Goal: Information Seeking & Learning: Learn about a topic

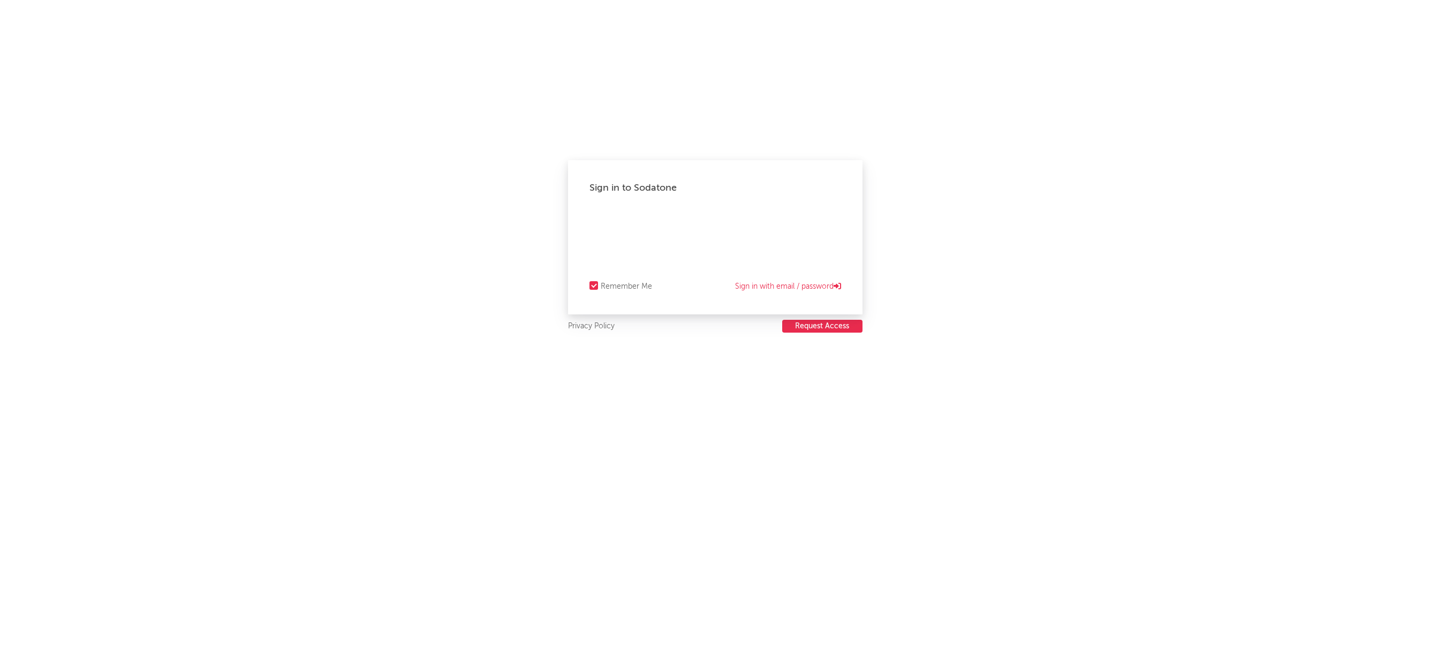
click at [824, 330] on button "Request Access" at bounding box center [822, 326] width 80 height 13
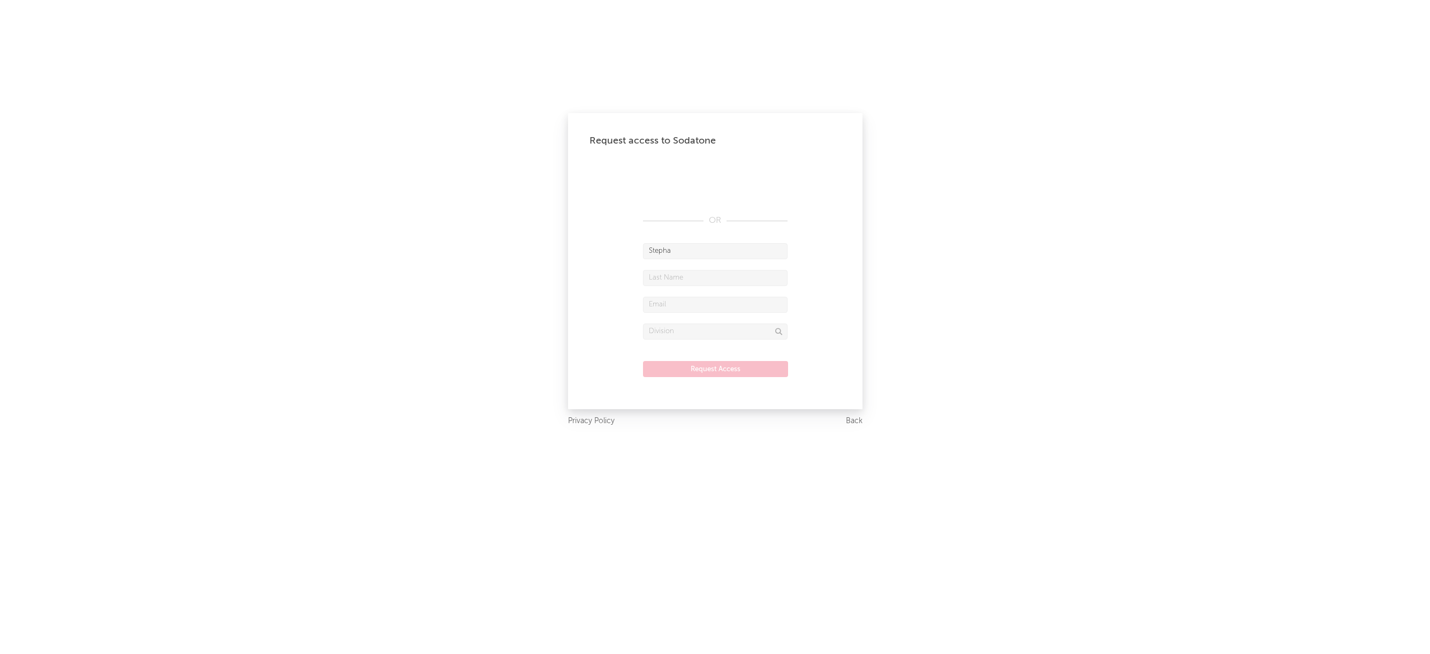
type input "Stepha"
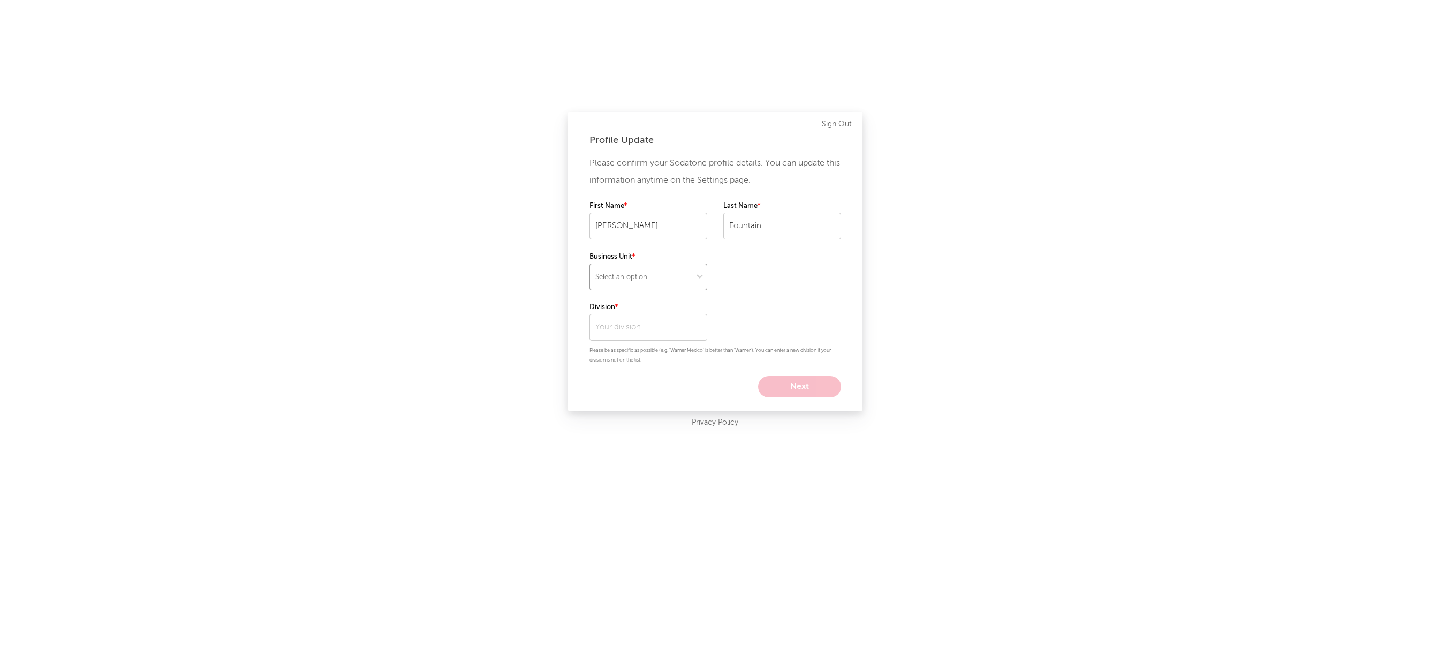
click at [670, 270] on select "Select an option" at bounding box center [649, 276] width 118 height 27
select select "recorded_music"
click at [590, 263] on select "Select an option" at bounding box center [649, 276] width 118 height 27
click at [658, 328] on input "text" at bounding box center [649, 327] width 118 height 27
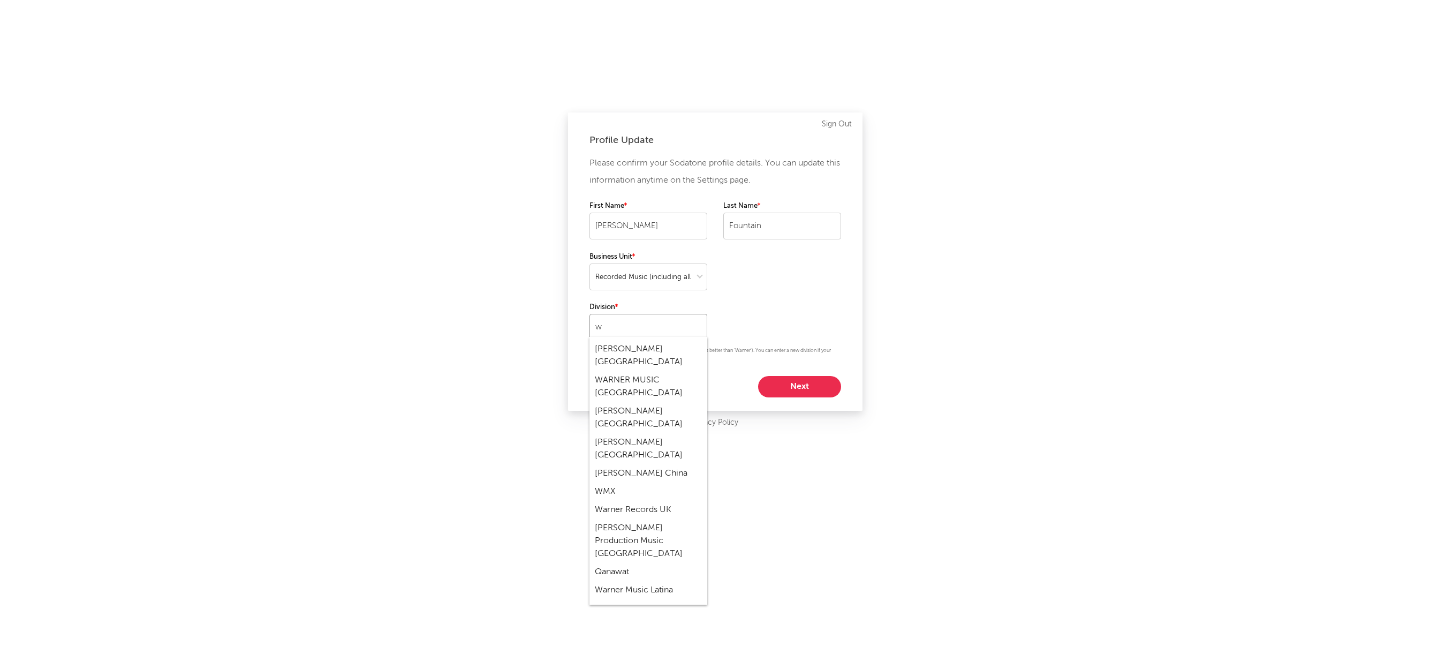
scroll to position [1071, 0]
click at [601, 501] on div "WMX" at bounding box center [649, 510] width 118 height 18
type input "WMX"
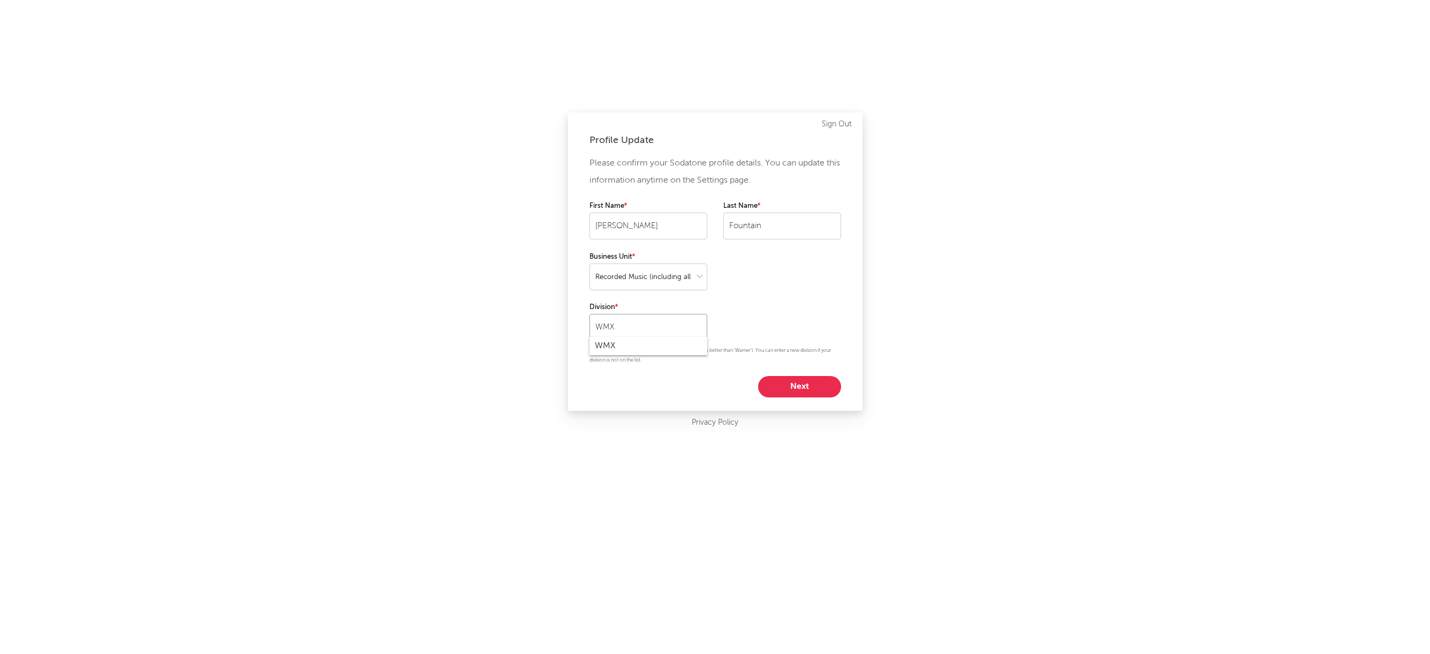
click at [666, 326] on input "WMX" at bounding box center [649, 327] width 118 height 27
click at [775, 334] on div "Please confirm your Sodatone profile details. You can update this information a…" at bounding box center [716, 276] width 252 height 243
click at [794, 389] on button "Next" at bounding box center [799, 386] width 83 height 21
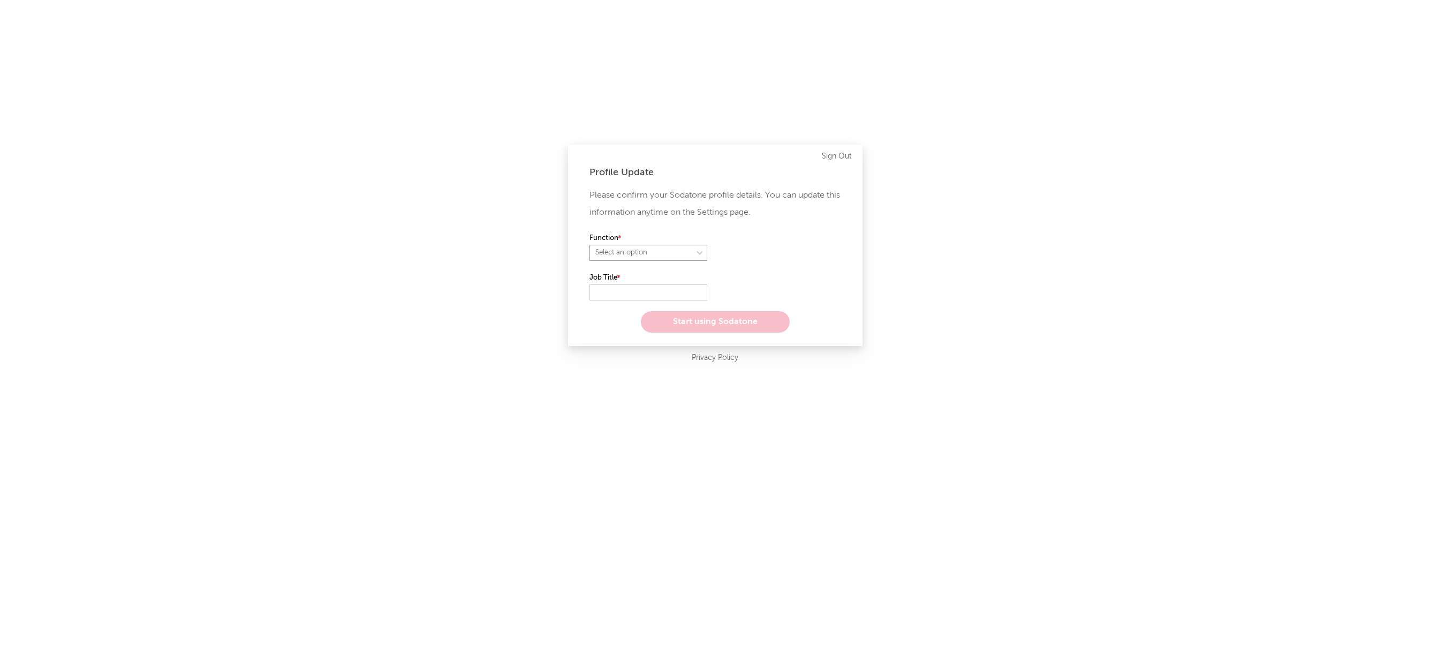
click at [685, 254] on select "Select an option" at bounding box center [649, 253] width 118 height 16
select select "other"
click at [590, 245] on select "Select an option" at bounding box center [649, 253] width 118 height 16
click at [663, 290] on input "text" at bounding box center [649, 292] width 118 height 16
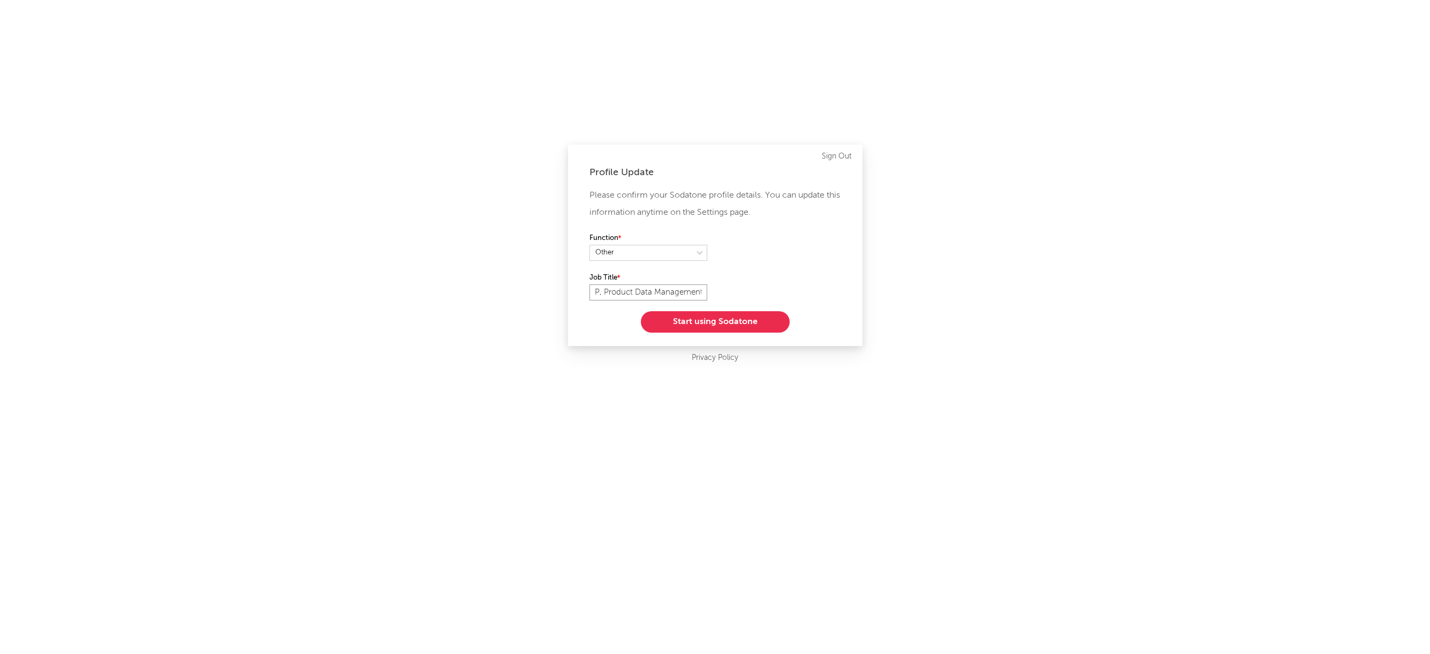
type input "SVP, Product Data Management"
click at [722, 317] on button "Start using Sodatone" at bounding box center [715, 321] width 149 height 21
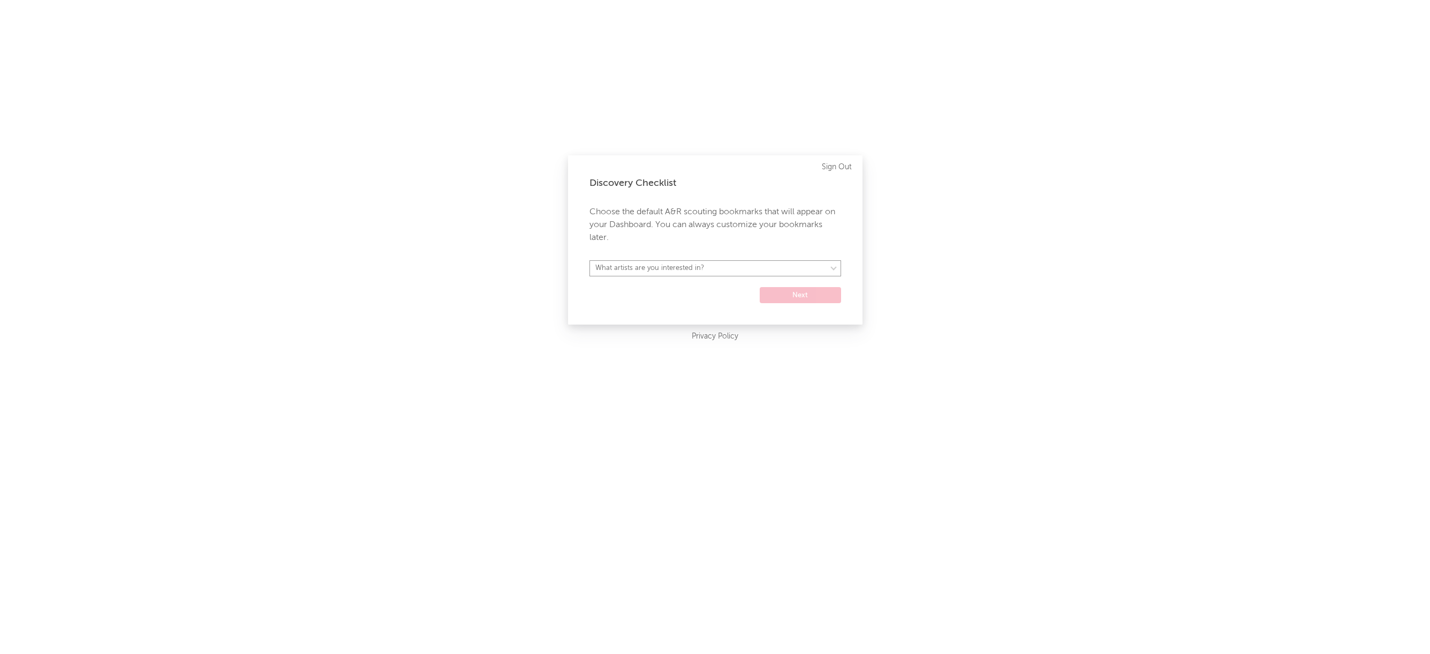
click at [741, 267] on select "What artists are you interested in? Argentina Asia General Australia Austria Be…" at bounding box center [716, 268] width 252 height 16
select select "52"
click at [590, 260] on select "What artists are you interested in? Argentina Asia General Australia Austria Be…" at bounding box center [716, 268] width 252 height 16
click at [788, 298] on button "Next" at bounding box center [800, 295] width 81 height 16
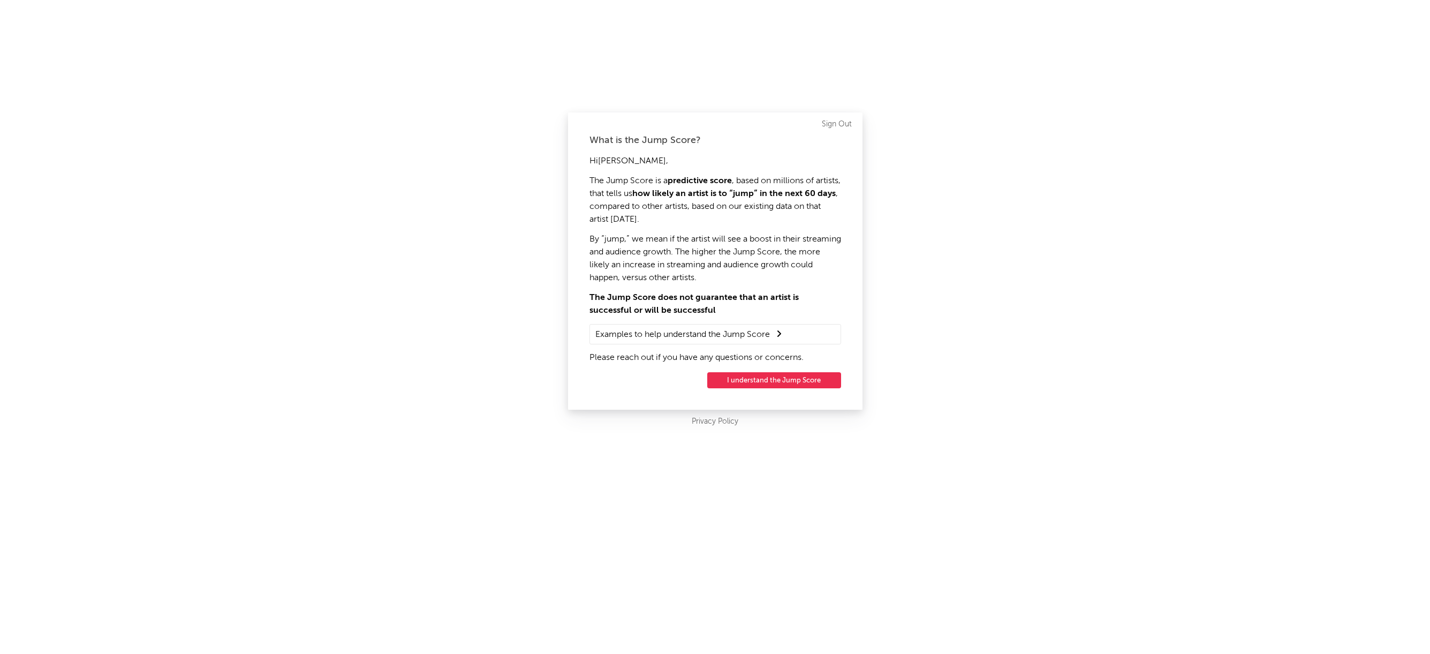
click at [742, 328] on summary "Examples to help understand the Jump Score" at bounding box center [715, 334] width 240 height 14
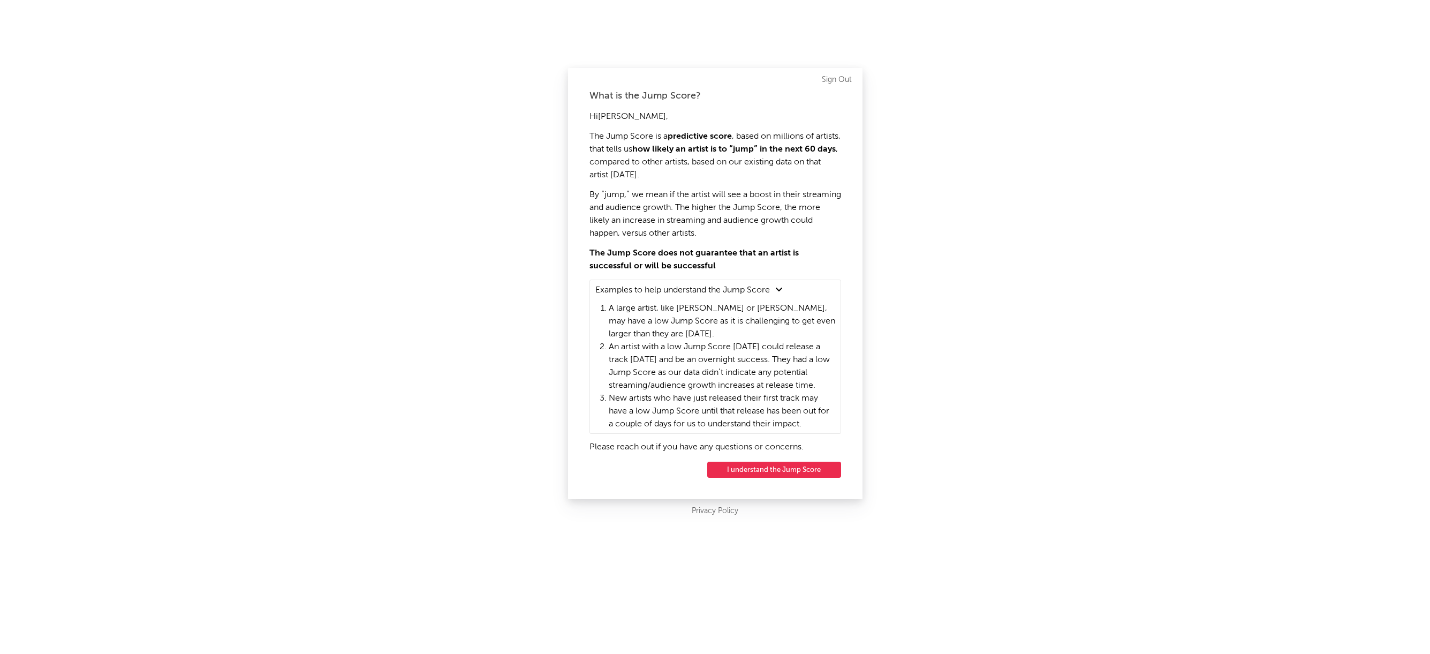
click at [748, 473] on button "I understand the Jump Score" at bounding box center [774, 470] width 134 height 16
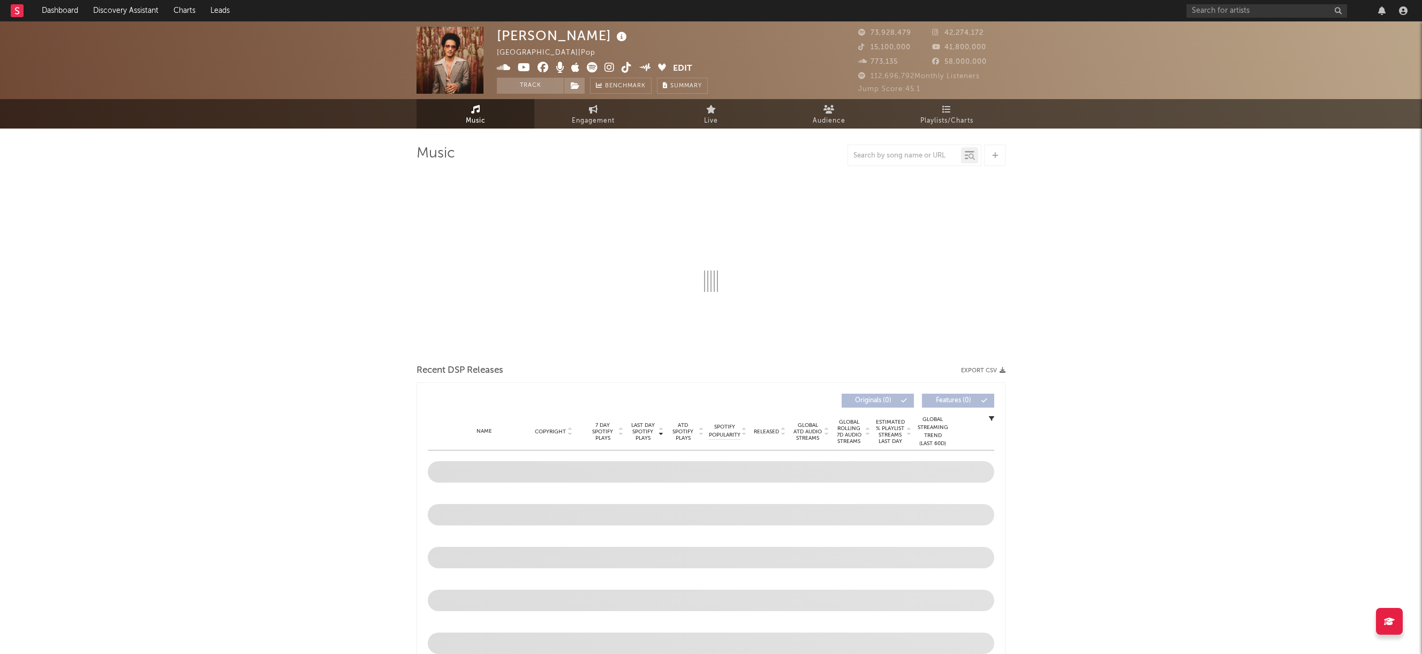
select select "6m"
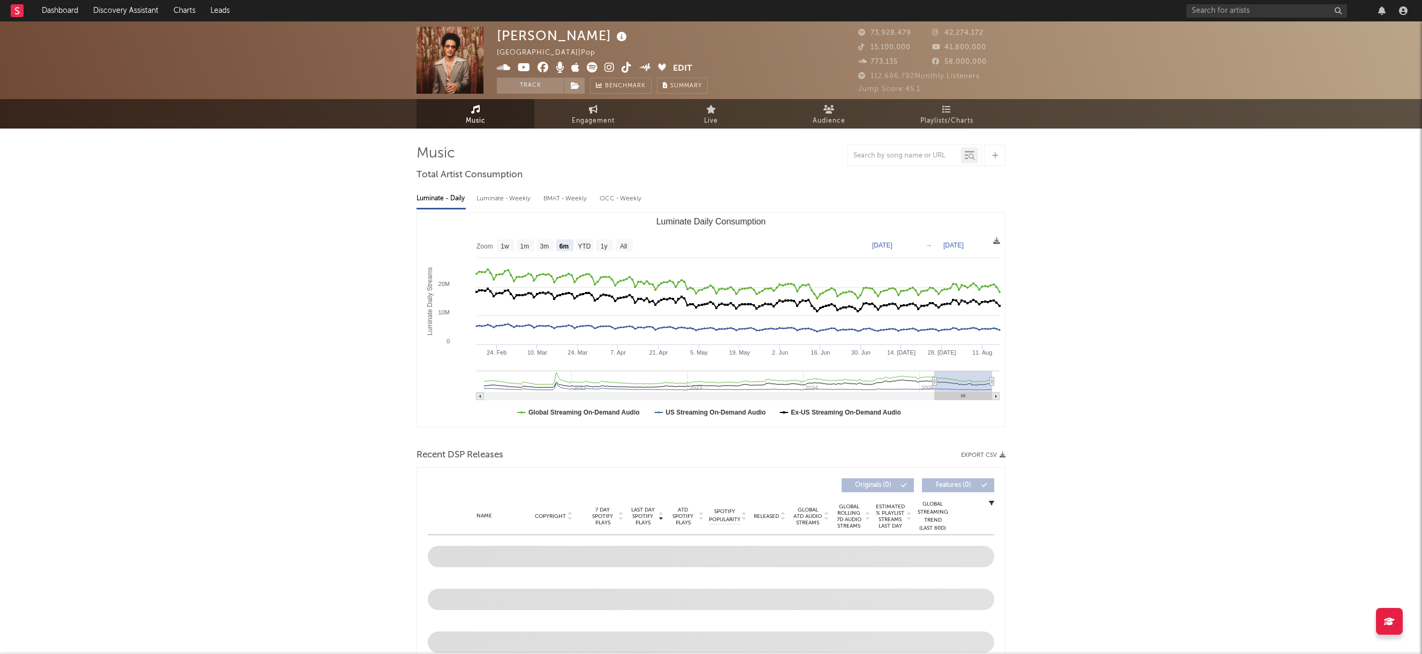
click at [1408, 10] on div at bounding box center [1403, 10] width 16 height 9
click at [1407, 11] on icon "button" at bounding box center [1403, 10] width 9 height 9
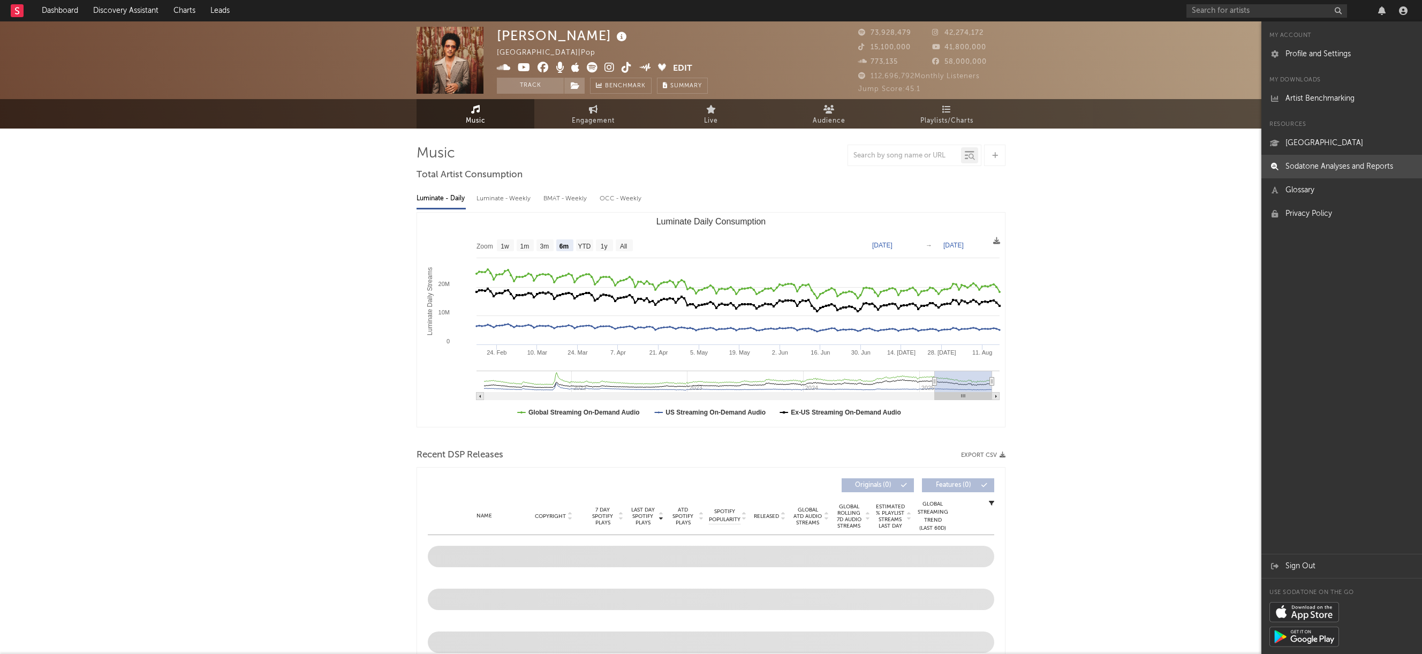
click at [1339, 169] on link "Sodatone Analyses and Reports" at bounding box center [1341, 167] width 161 height 24
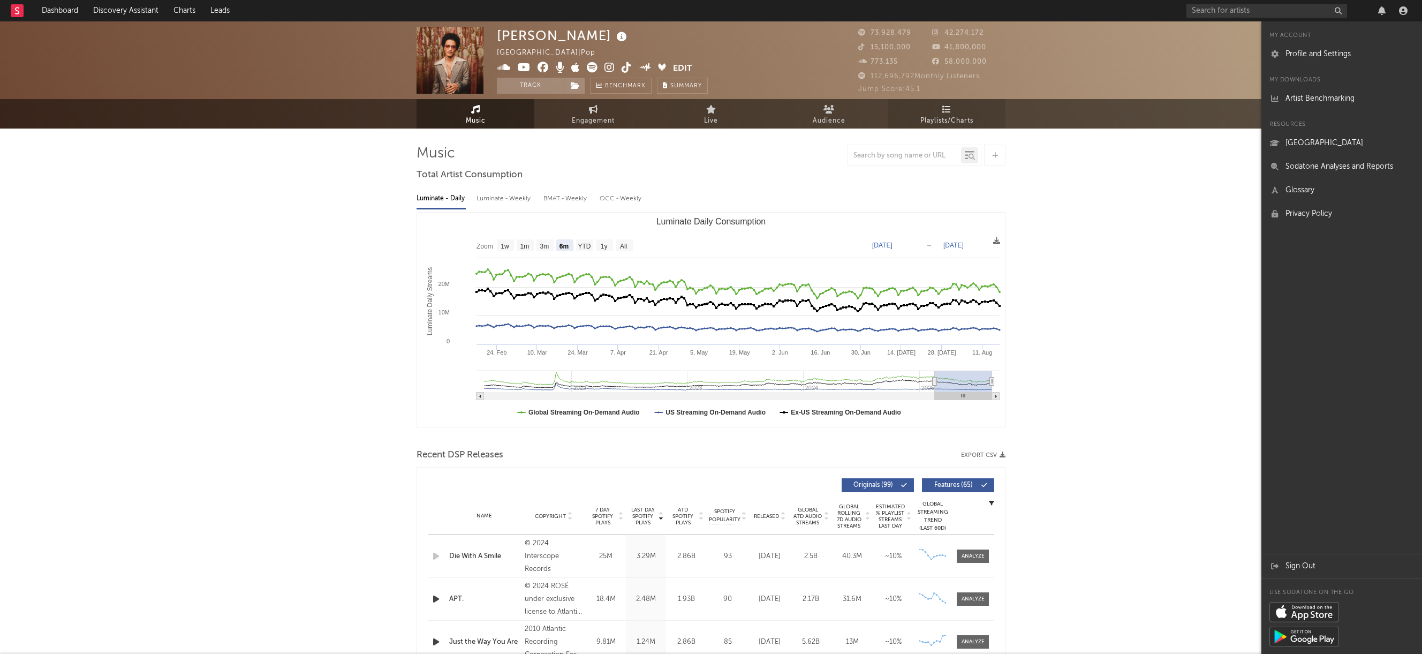
click at [938, 113] on link "Playlists/Charts" at bounding box center [947, 113] width 118 height 29
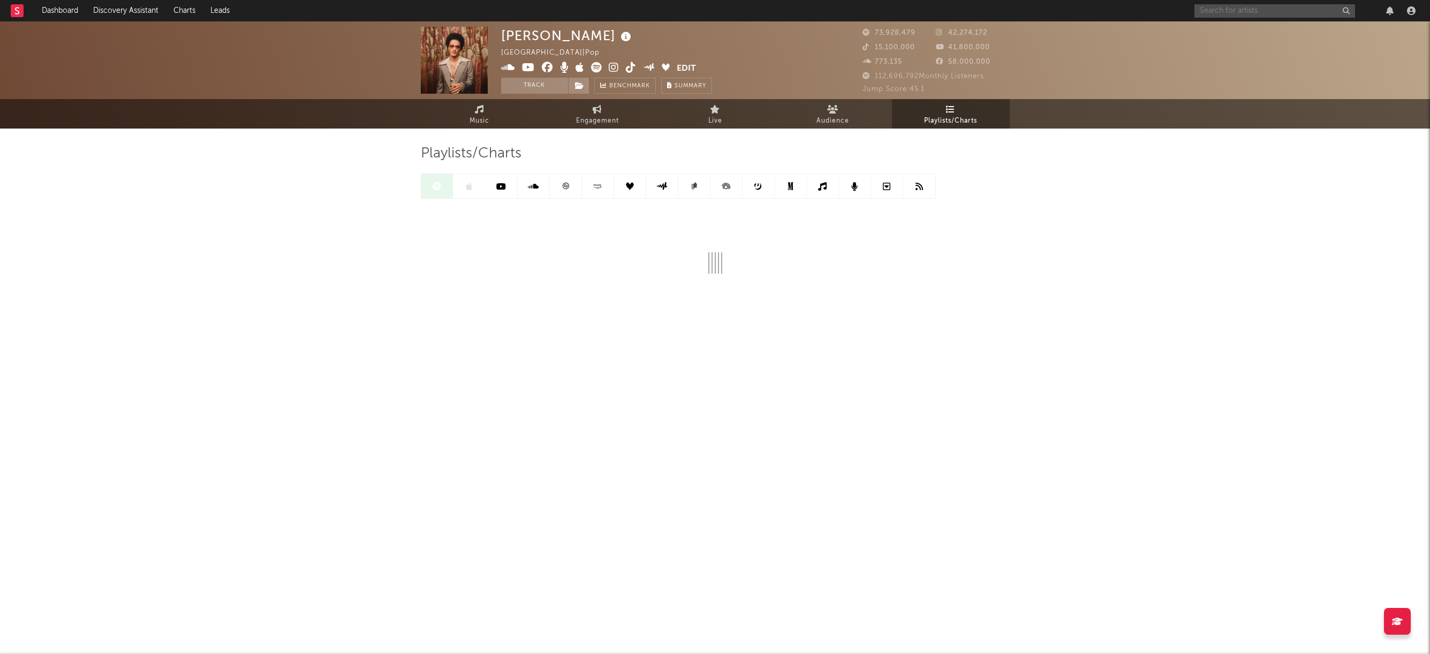
click at [1296, 10] on input "text" at bounding box center [1275, 10] width 161 height 13
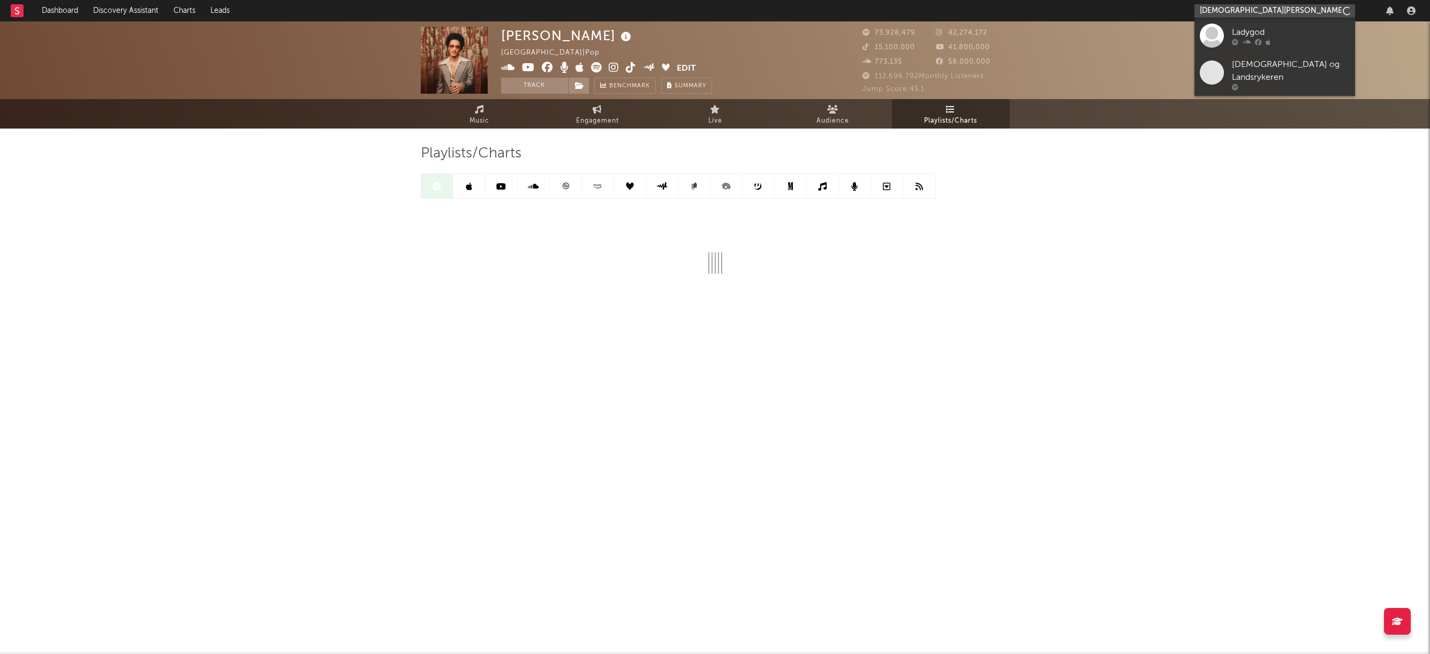
type input "lady gaga"
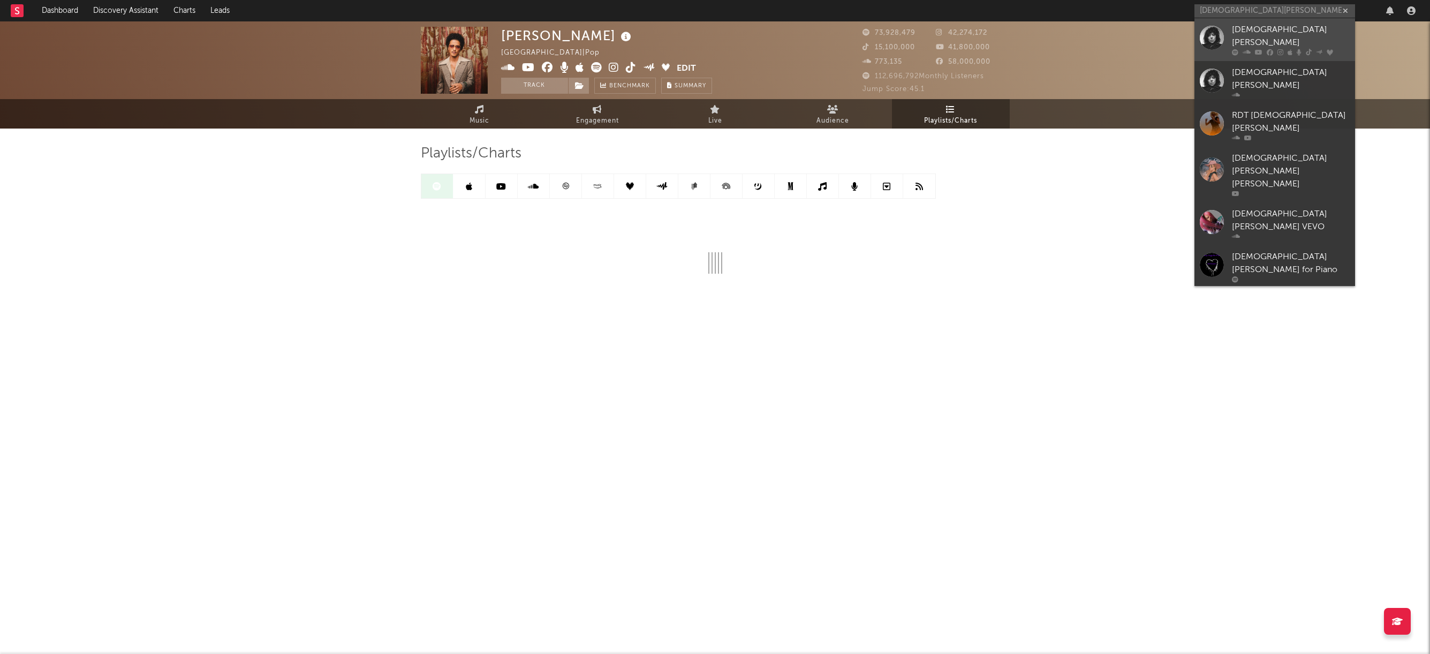
click at [1248, 31] on div "Lady Gaga" at bounding box center [1291, 37] width 118 height 26
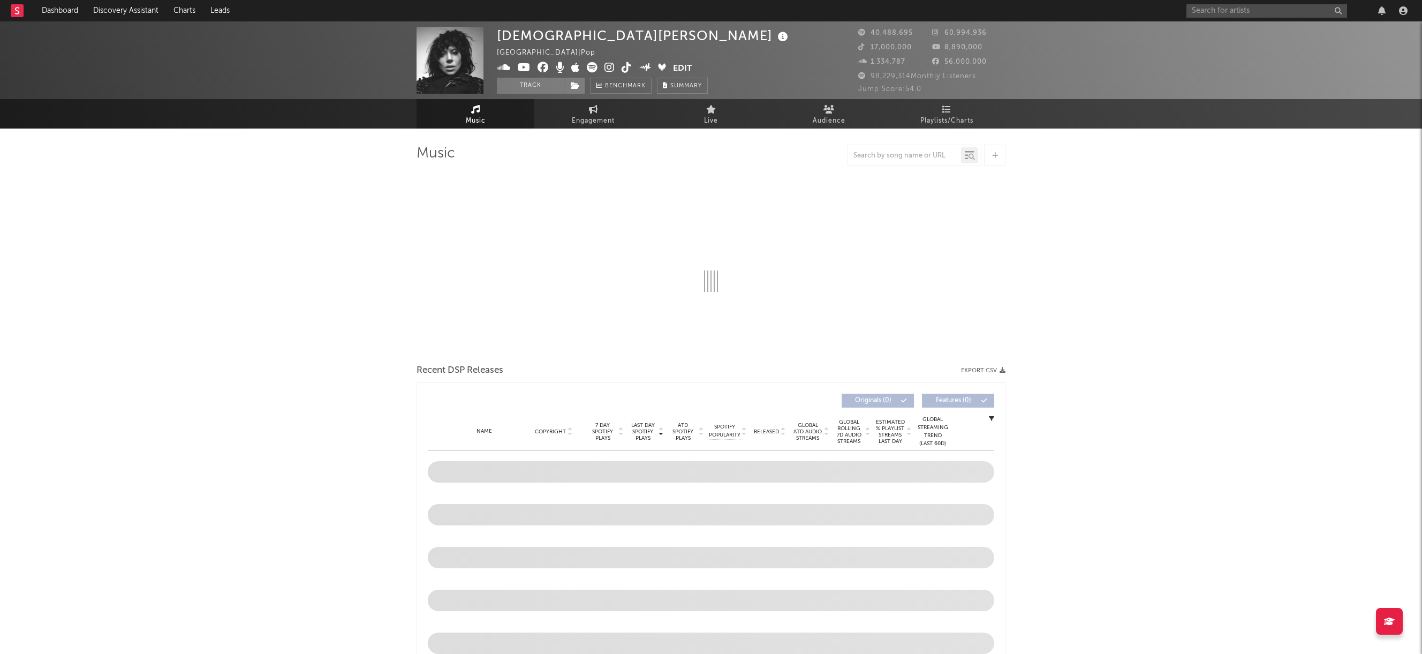
select select "6m"
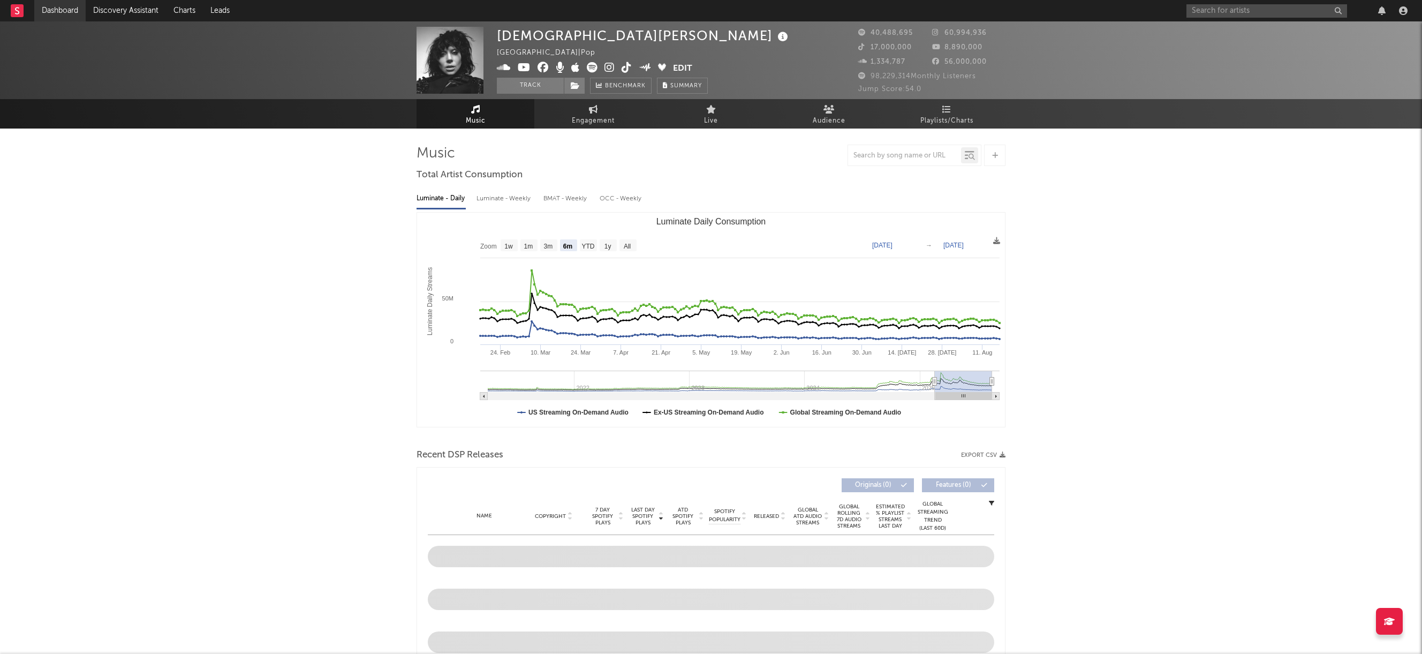
click at [65, 9] on link "Dashboard" at bounding box center [59, 10] width 51 height 21
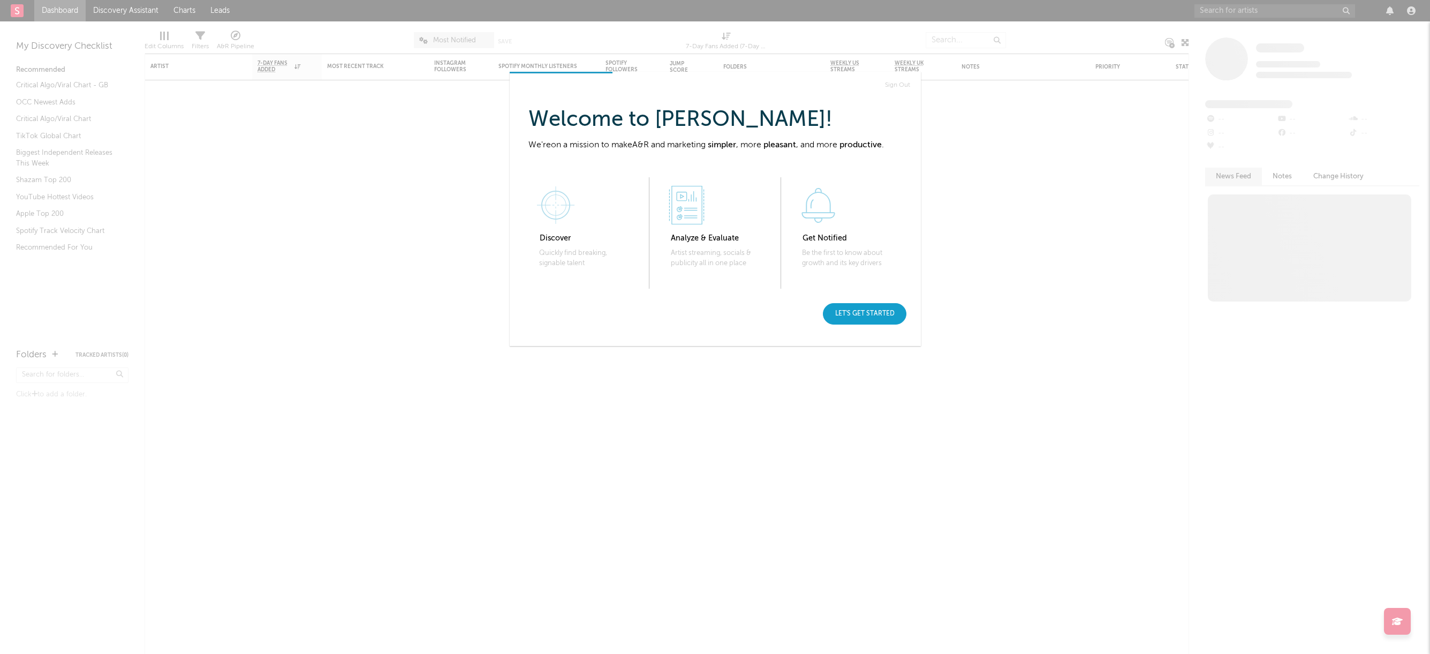
click at [867, 313] on div "Let's get started" at bounding box center [865, 313] width 84 height 21
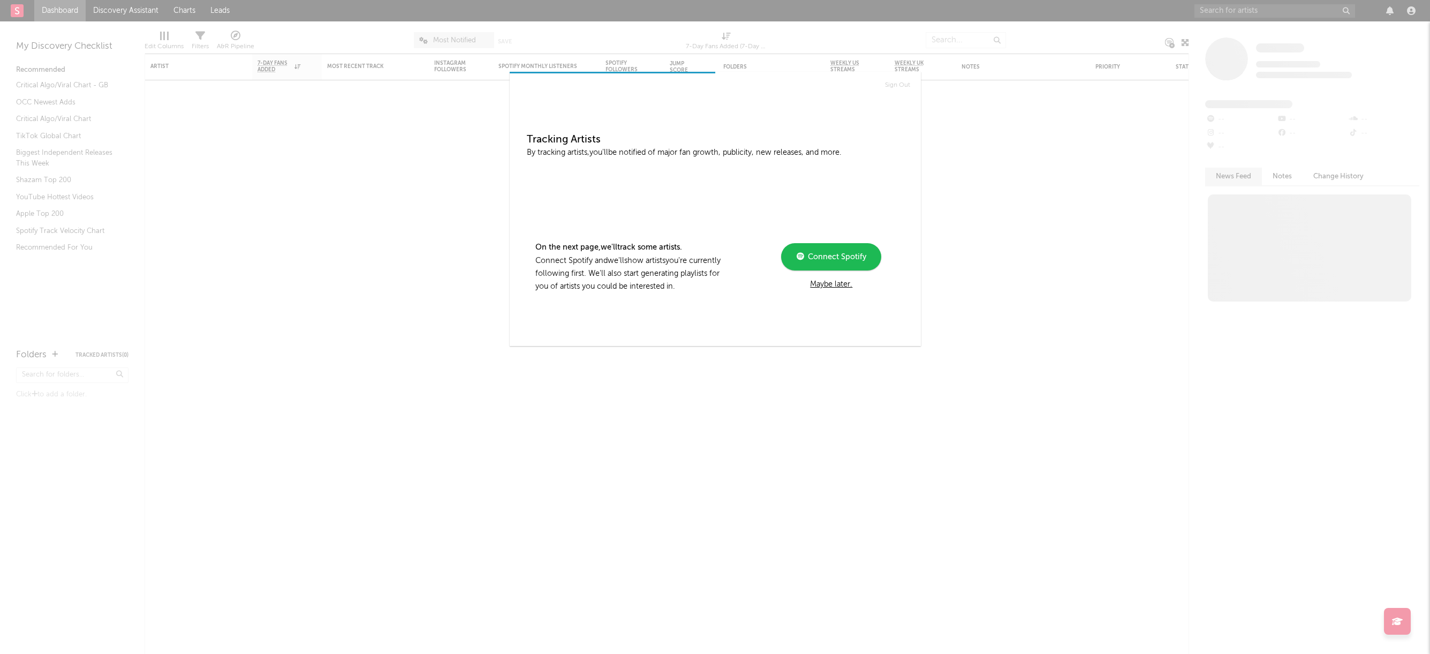
click at [816, 283] on div "Maybe later." at bounding box center [831, 284] width 144 height 13
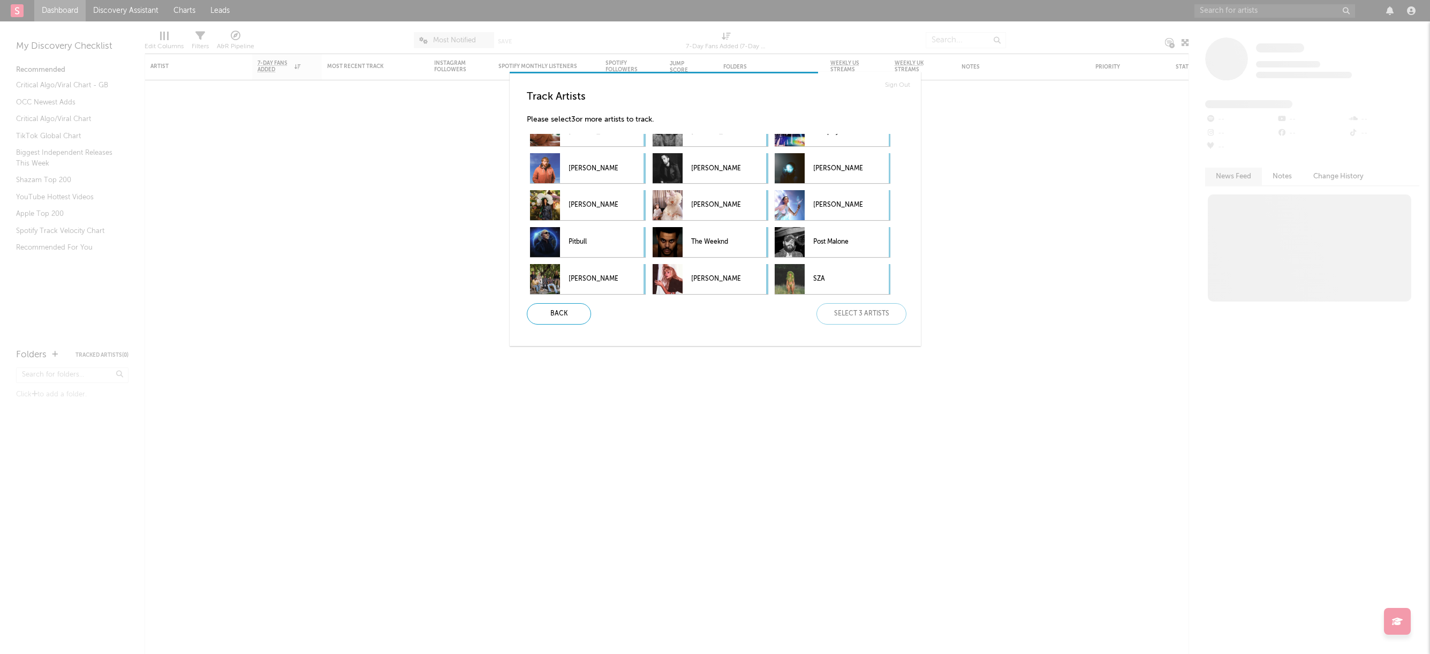
scroll to position [101, 0]
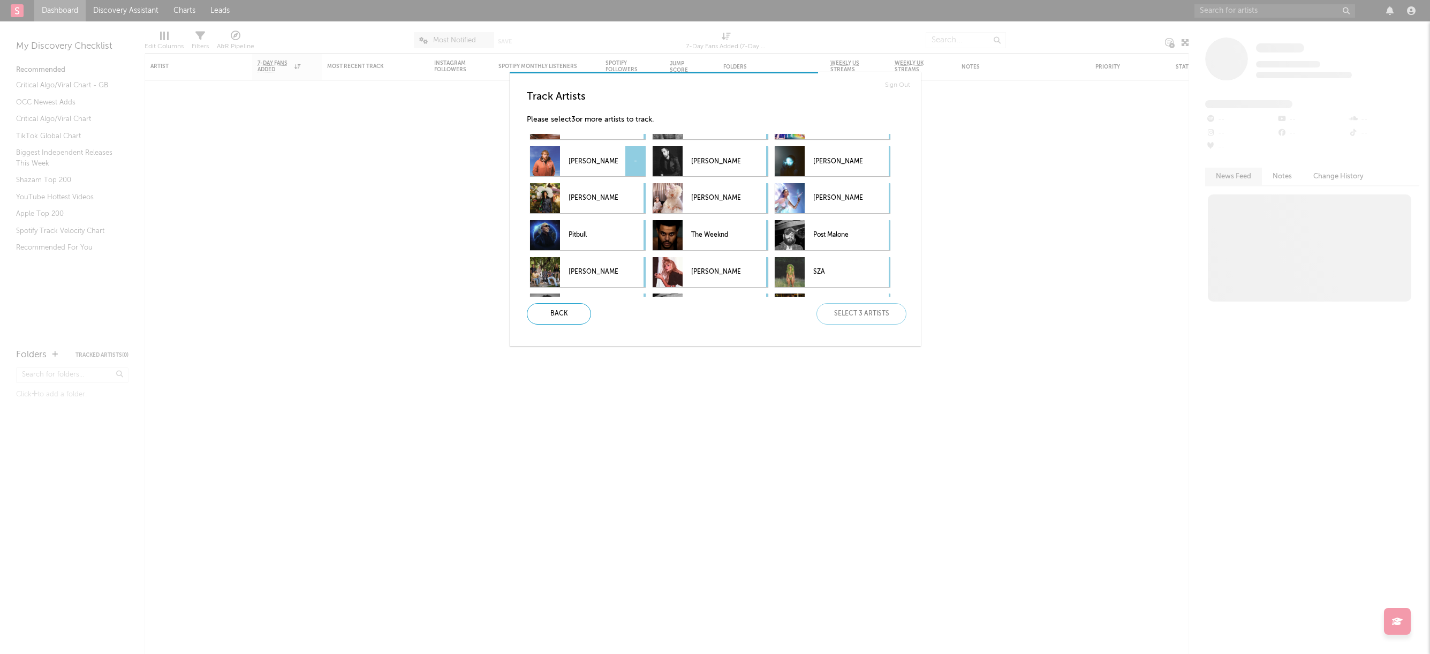
click at [626, 156] on div "-" at bounding box center [635, 161] width 20 height 30
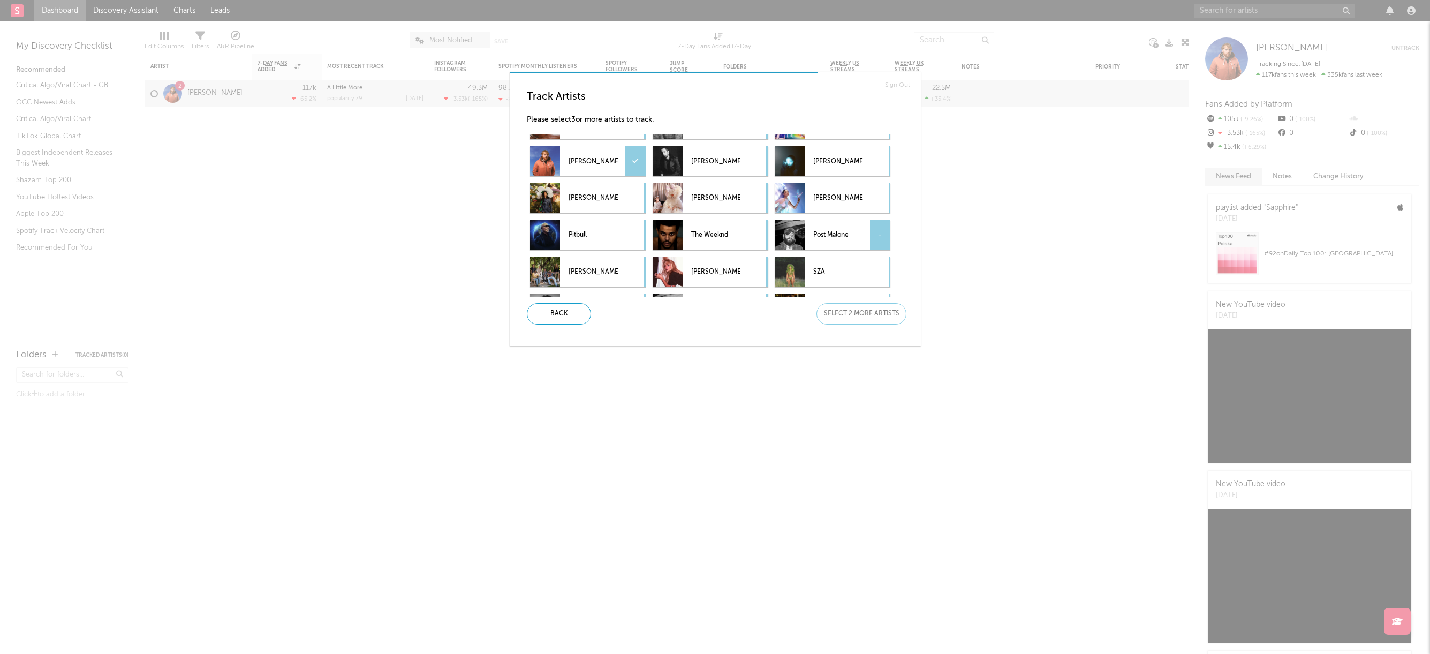
click at [873, 232] on div "-" at bounding box center [880, 235] width 20 height 30
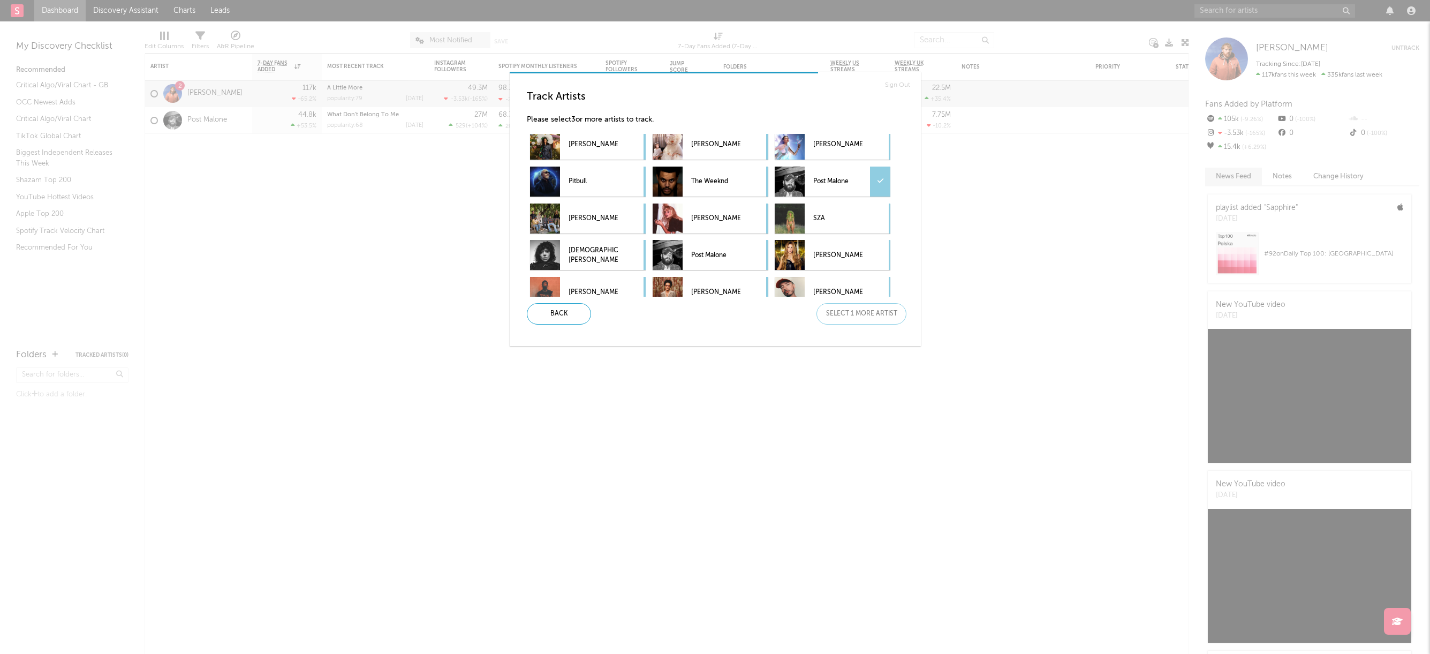
scroll to position [205, 0]
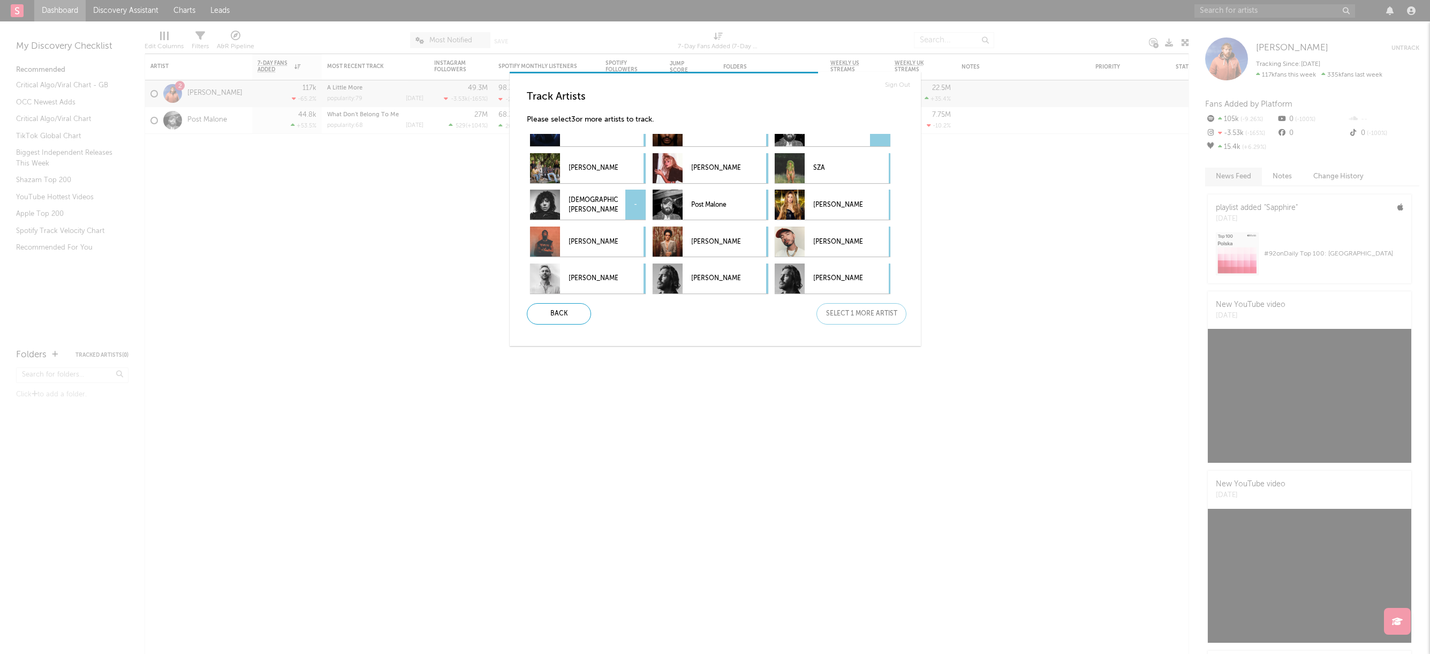
click at [629, 204] on div "-" at bounding box center [635, 205] width 20 height 30
click at [751, 242] on div "-" at bounding box center [757, 241] width 20 height 30
click at [746, 197] on div "Post Malone -" at bounding box center [711, 205] width 116 height 30
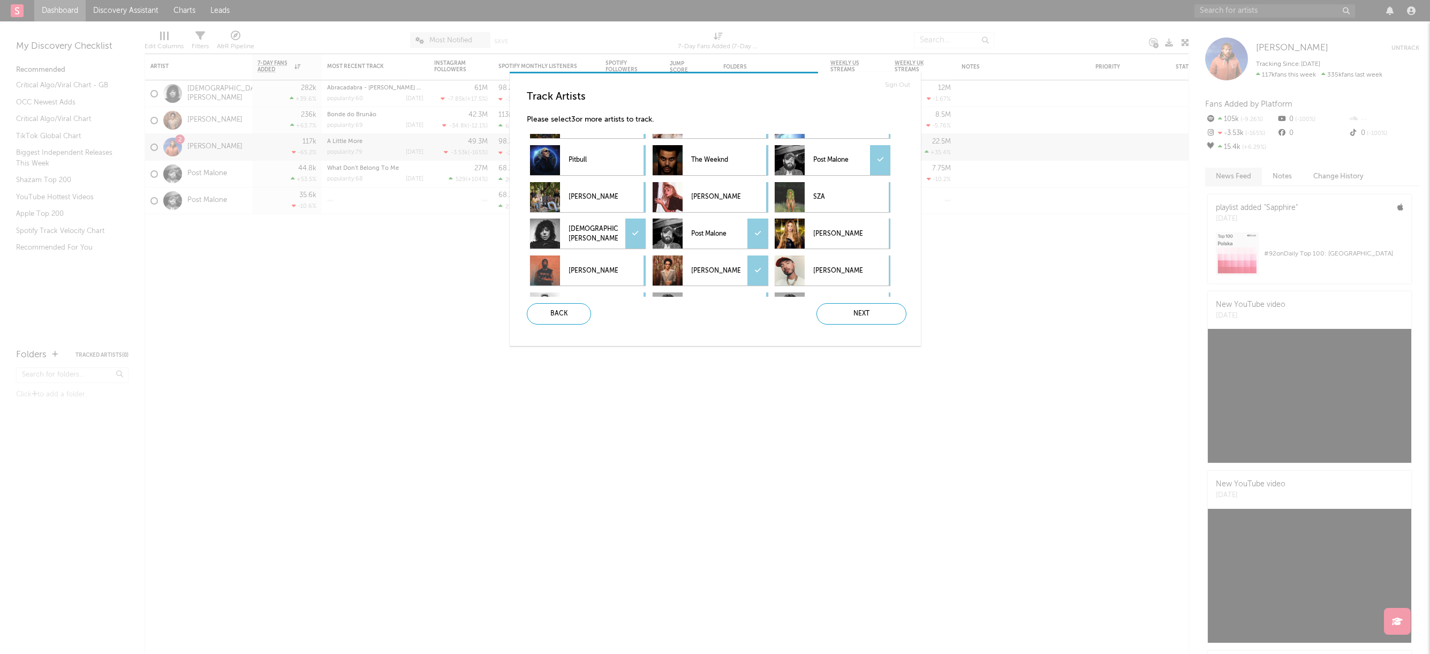
scroll to position [152, 0]
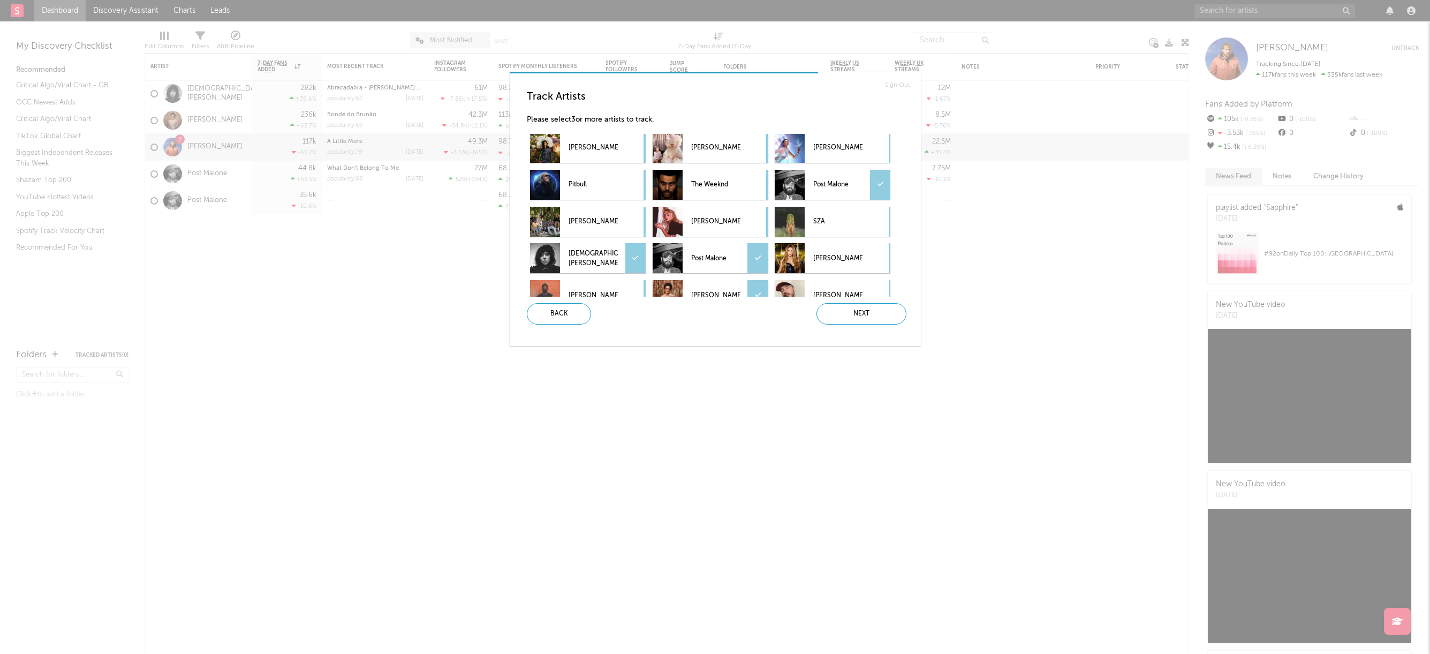
click at [757, 259] on icon at bounding box center [758, 258] width 6 height 7
click at [871, 315] on div "Next" at bounding box center [862, 313] width 90 height 21
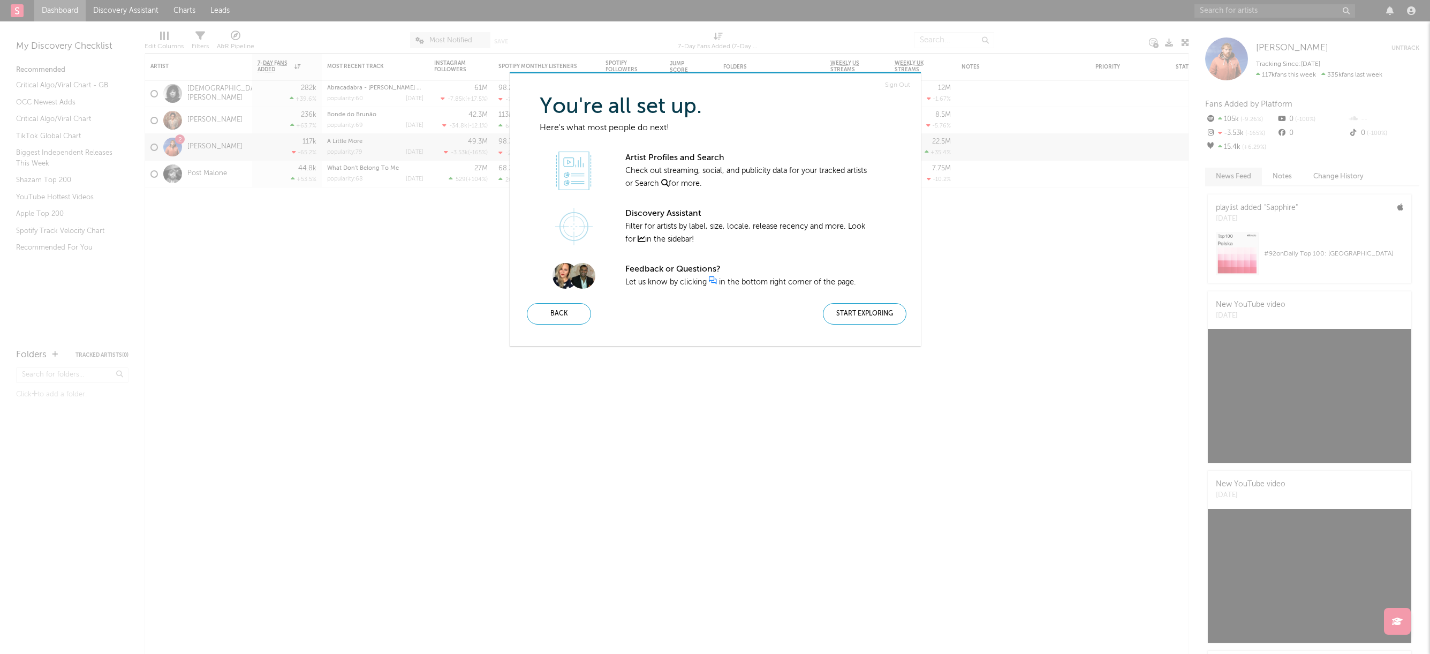
click at [871, 315] on div "Start Exploring" at bounding box center [865, 313] width 84 height 21
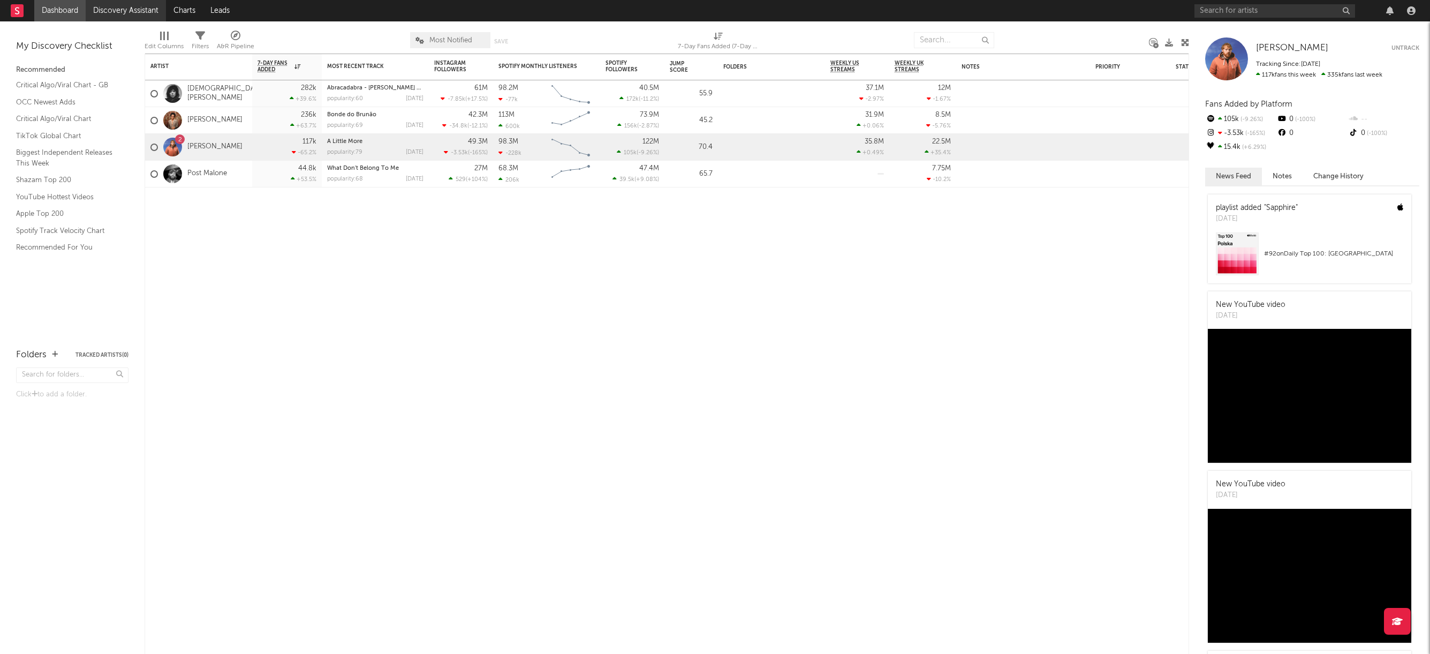
click at [139, 9] on link "Discovery Assistant" at bounding box center [126, 10] width 80 height 21
